Goal: Task Accomplishment & Management: Complete application form

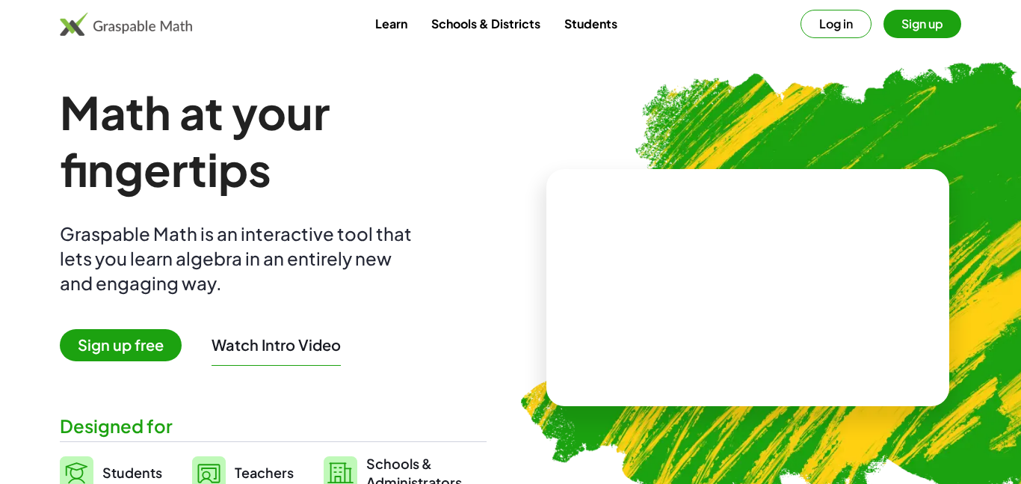
click at [824, 28] on button "Log in" at bounding box center [835, 24] width 71 height 28
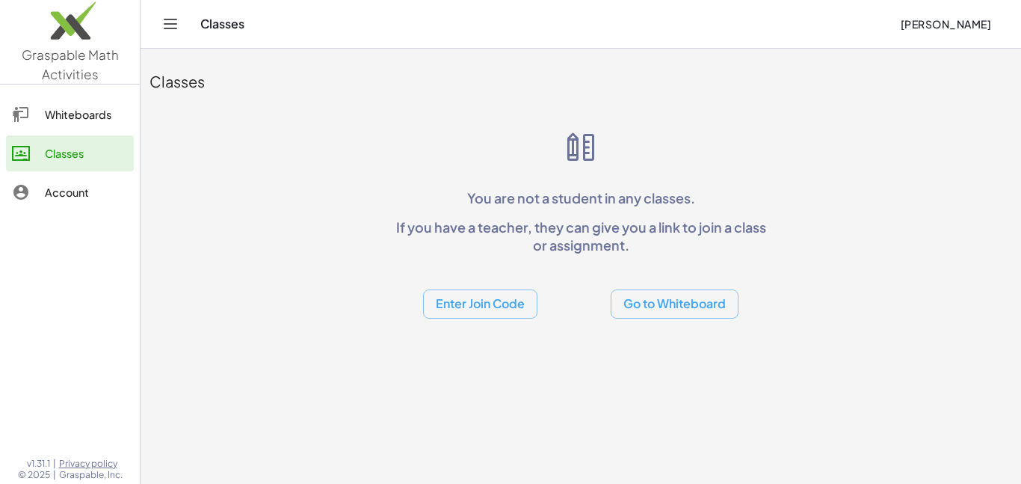
click at [441, 304] on button "Enter Join Code" at bounding box center [480, 303] width 114 height 29
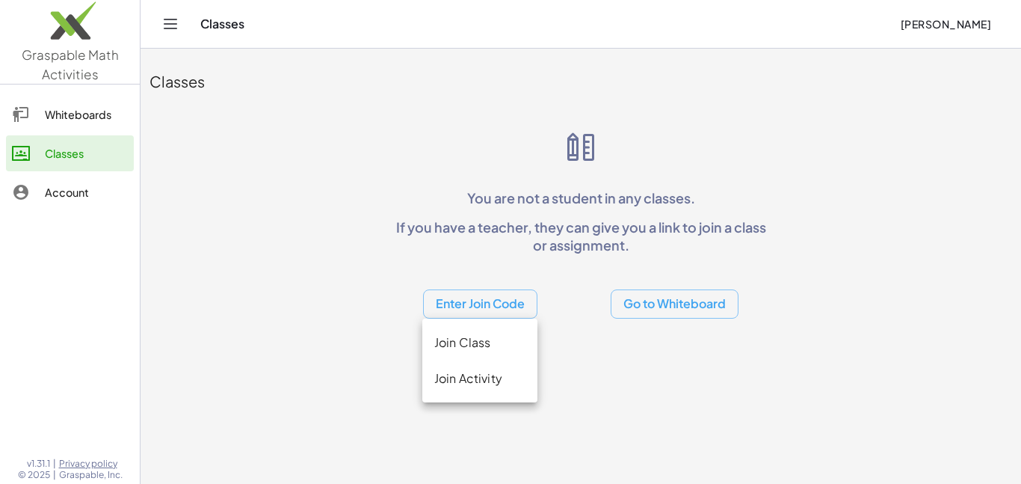
click at [454, 342] on div "Join Class" at bounding box center [479, 342] width 91 height 18
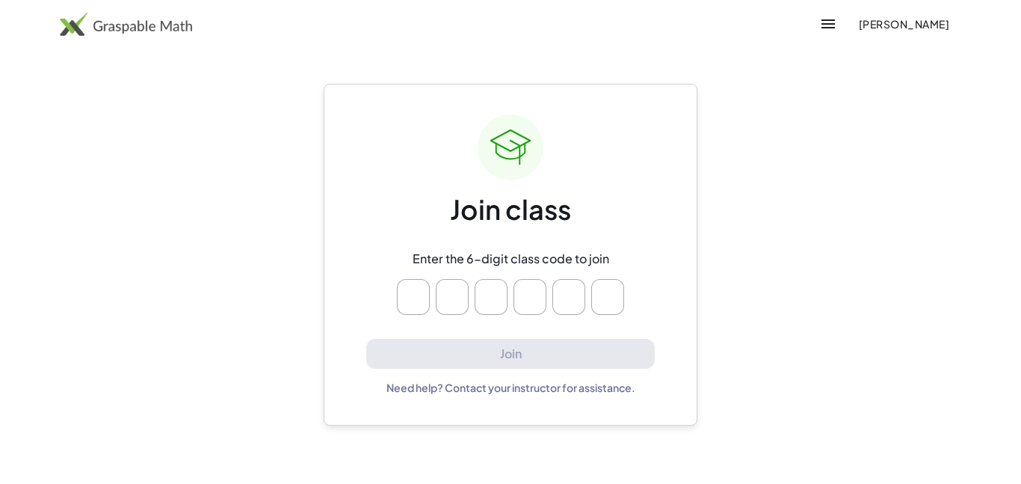
click at [819, 28] on icon "button" at bounding box center [828, 24] width 18 height 18
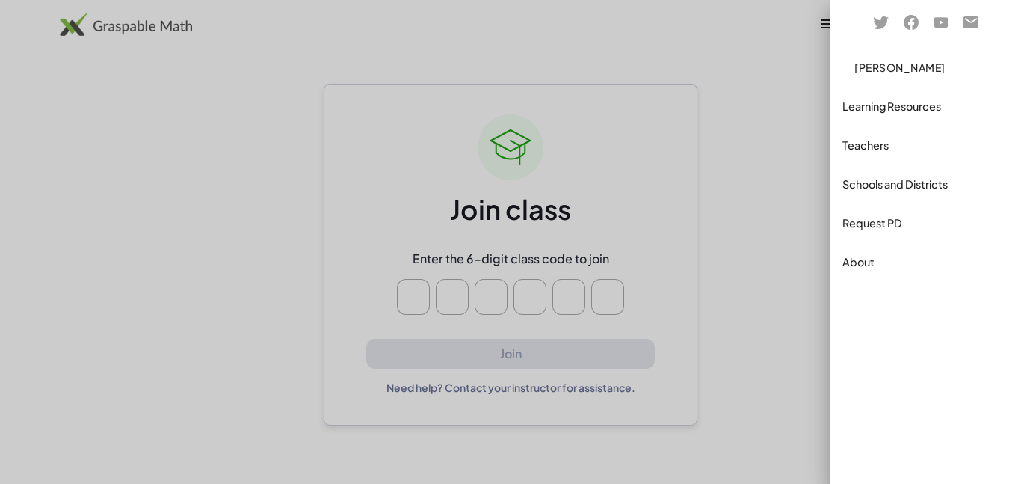
click at [789, 162] on div at bounding box center [510, 242] width 1021 height 484
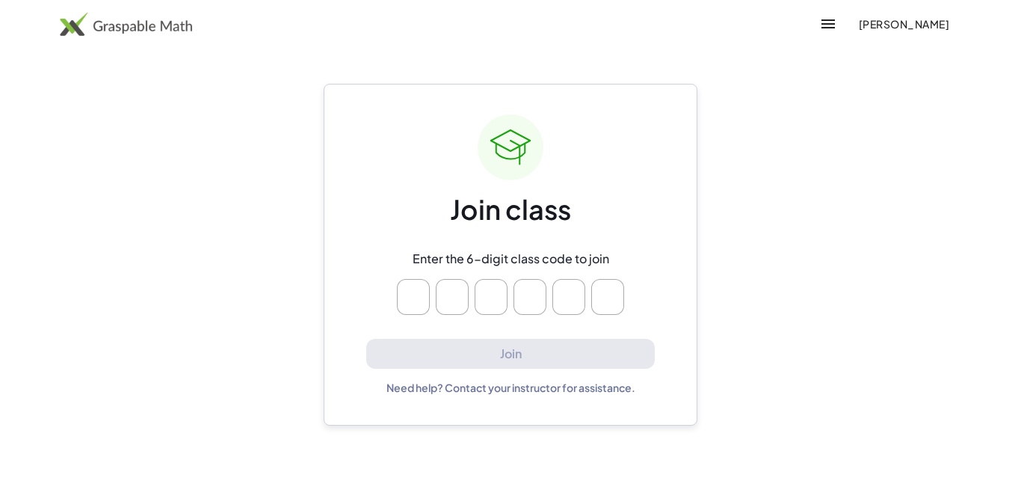
click at [417, 288] on input "Please enter OTP character 1" at bounding box center [413, 297] width 33 height 36
type input "*"
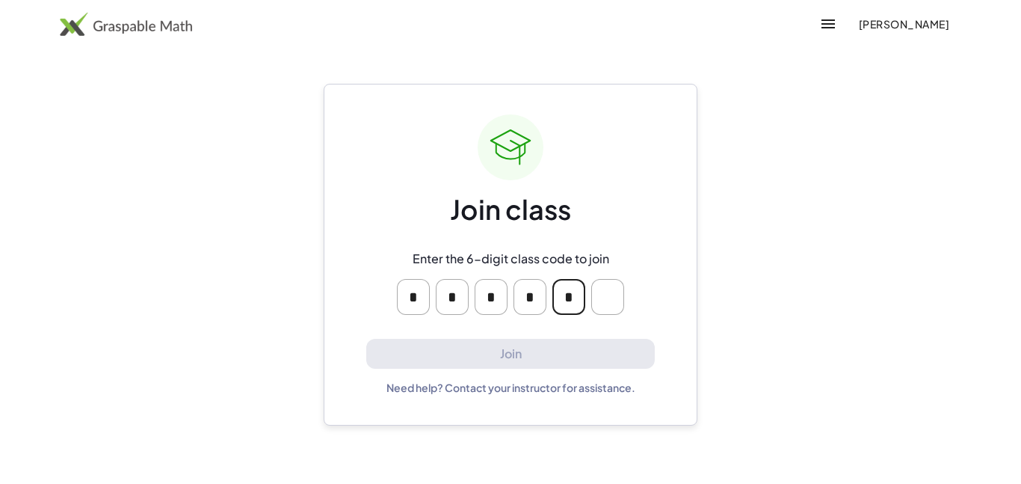
type input "*"
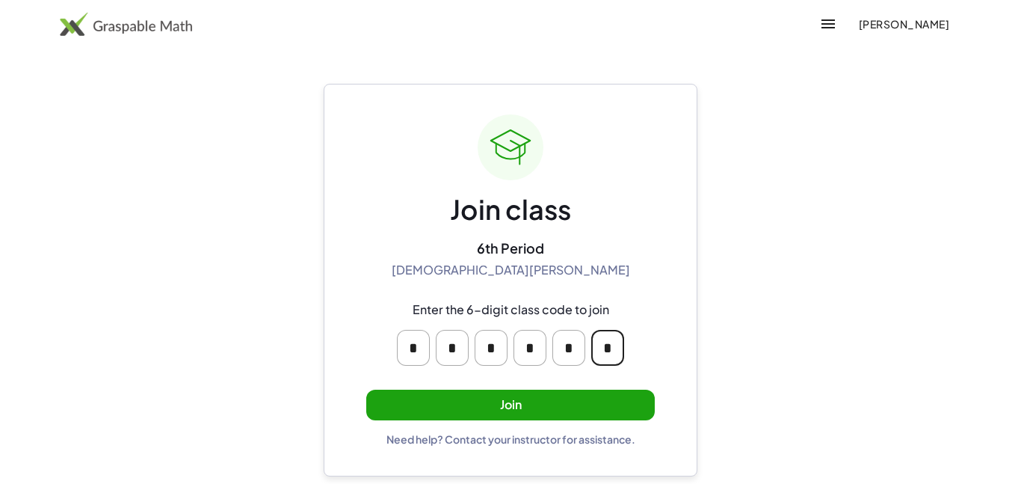
type input "*"
click at [507, 399] on button "Join" at bounding box center [510, 404] width 288 height 31
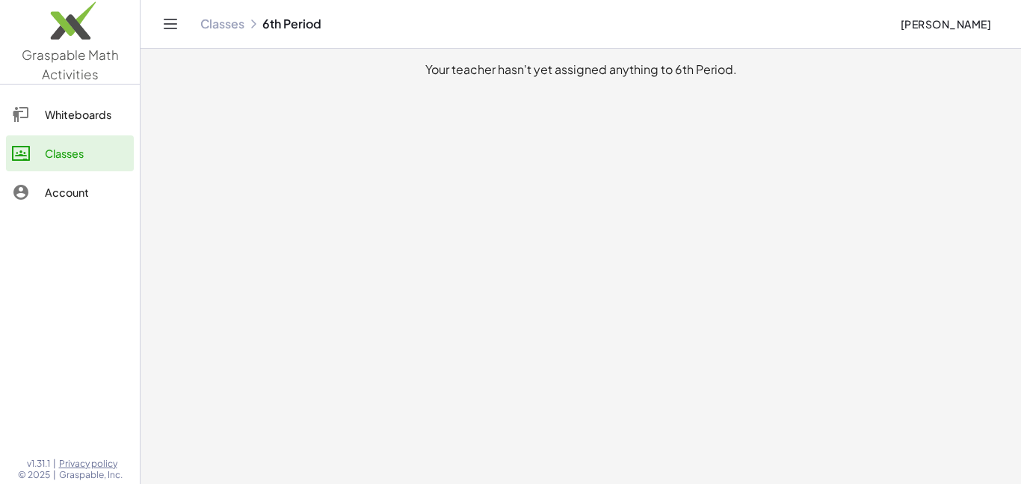
click at [164, 26] on icon "Toggle navigation" at bounding box center [170, 24] width 18 height 18
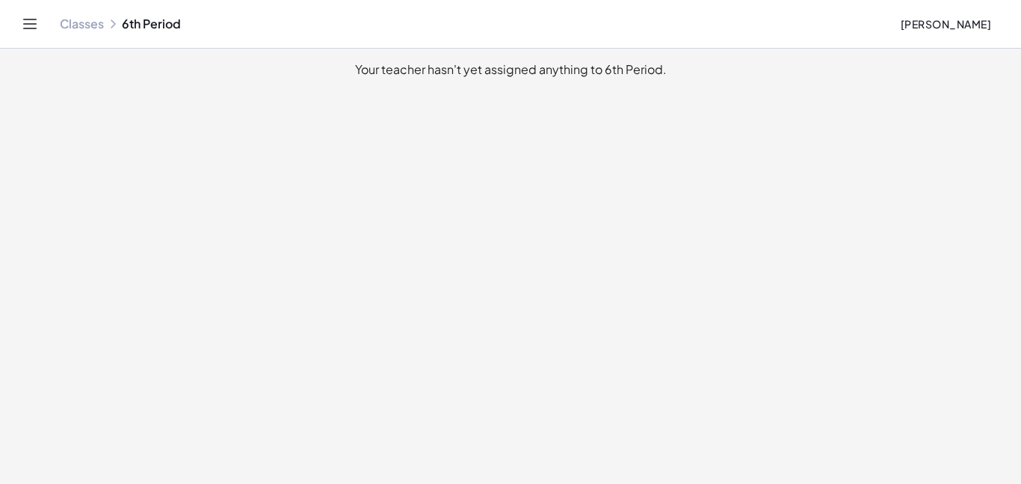
click at [22, 33] on button "Toggle navigation" at bounding box center [30, 24] width 24 height 24
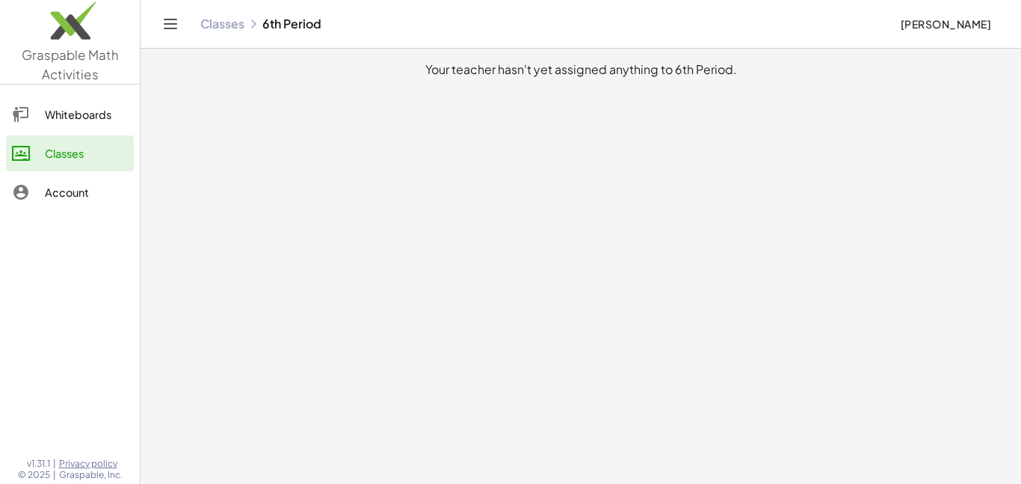
click at [72, 188] on div "Account" at bounding box center [86, 192] width 83 height 18
